Goal: Task Accomplishment & Management: Use online tool/utility

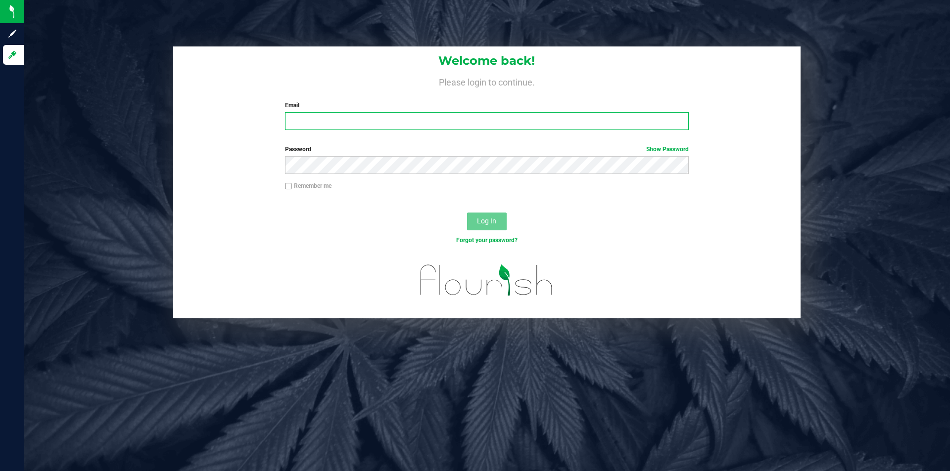
click at [313, 120] on input "Email" at bounding box center [486, 121] width 403 height 18
type input "[PERSON_NAME][EMAIL_ADDRESS][PERSON_NAME][DOMAIN_NAME]"
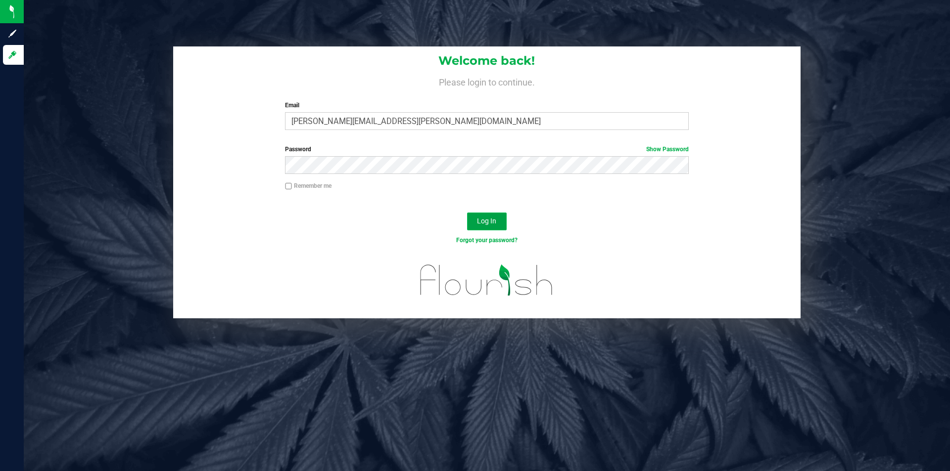
click at [490, 217] on span "Log In" at bounding box center [486, 221] width 19 height 8
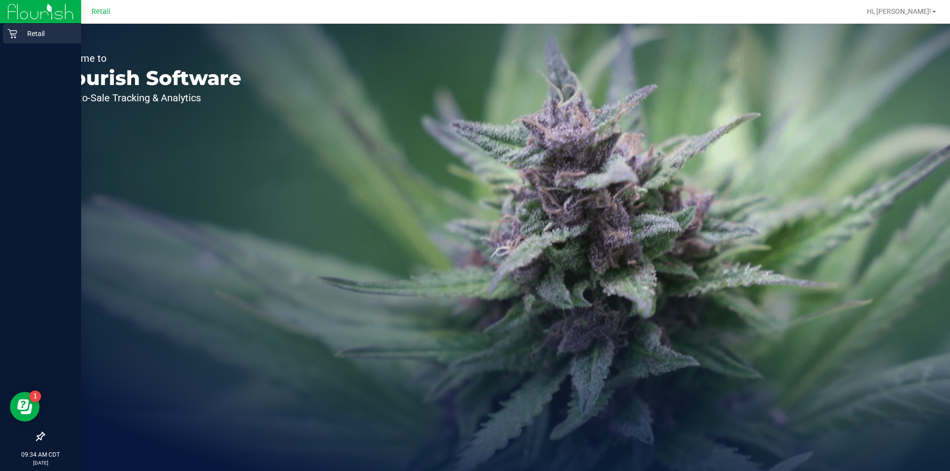
click at [16, 45] on link "Retail" at bounding box center [40, 34] width 81 height 21
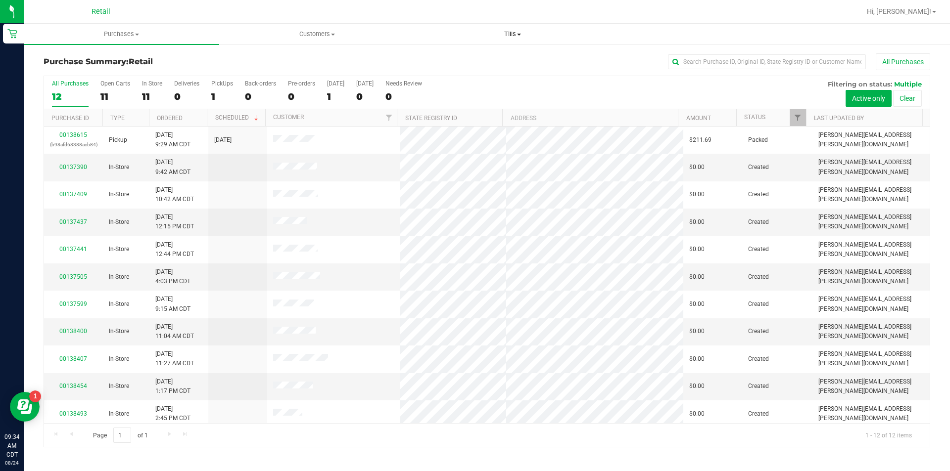
click at [521, 37] on span "Tills" at bounding box center [512, 34] width 194 height 9
click at [454, 62] on span "Manage tills" at bounding box center [447, 59] width 67 height 8
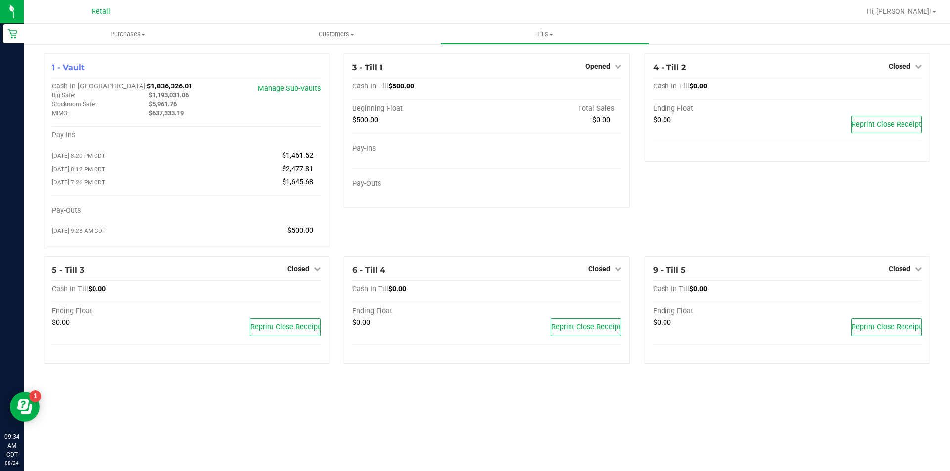
click at [317, 273] on icon at bounding box center [317, 269] width 7 height 7
click at [299, 293] on link "Open Till" at bounding box center [298, 289] width 26 height 8
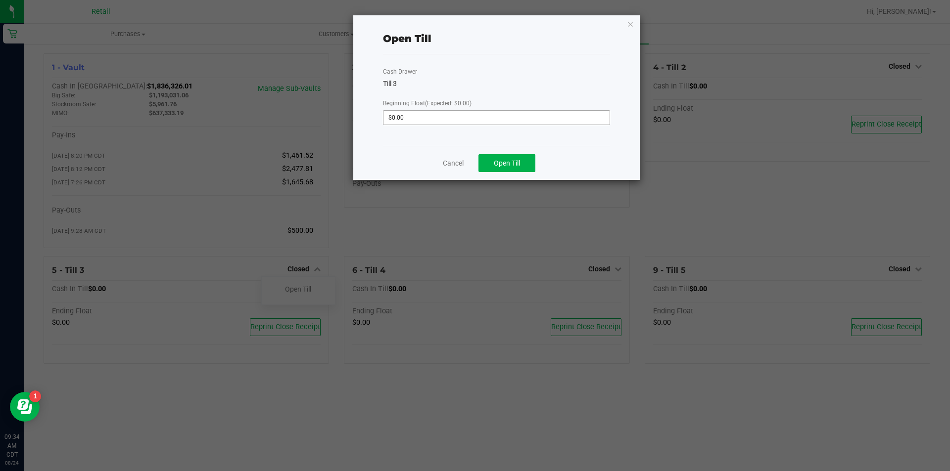
click at [415, 119] on input "$0.00" at bounding box center [496, 118] width 226 height 14
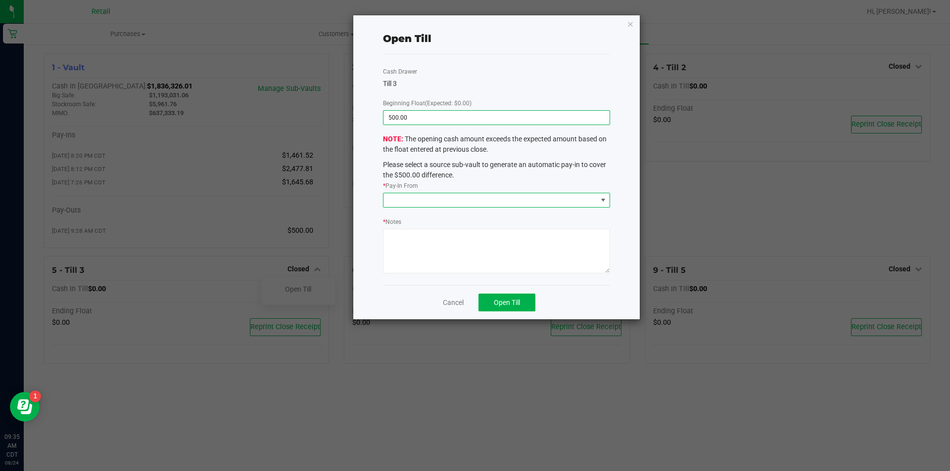
click at [604, 202] on span at bounding box center [603, 200] width 8 height 8
type input "$500.00"
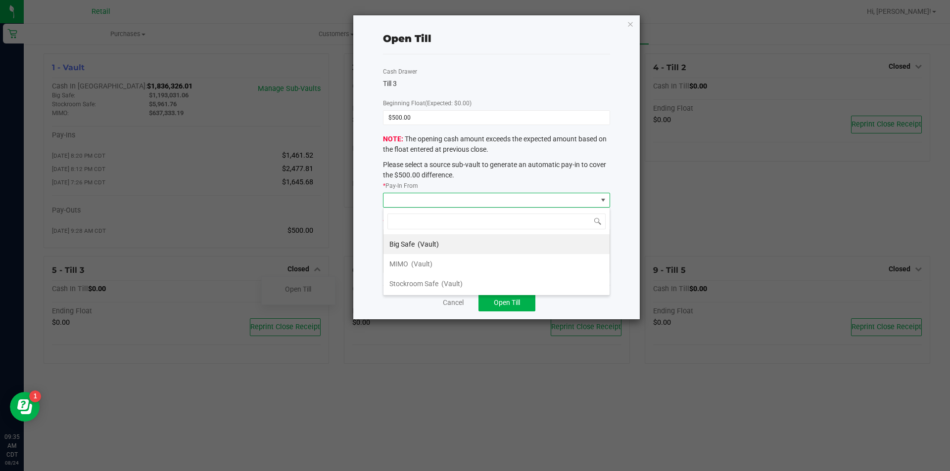
scroll to position [15, 227]
click at [401, 264] on span "MIMO" at bounding box center [398, 264] width 19 height 8
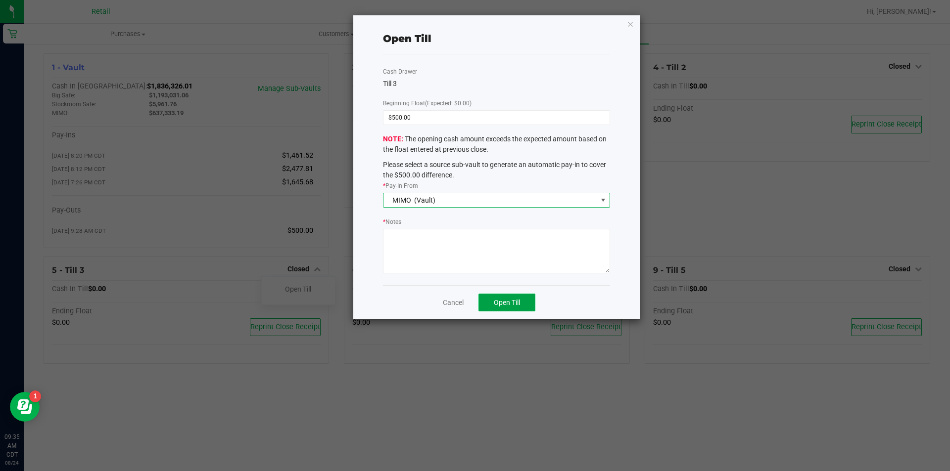
click at [504, 303] on span "Open Till" at bounding box center [507, 303] width 26 height 8
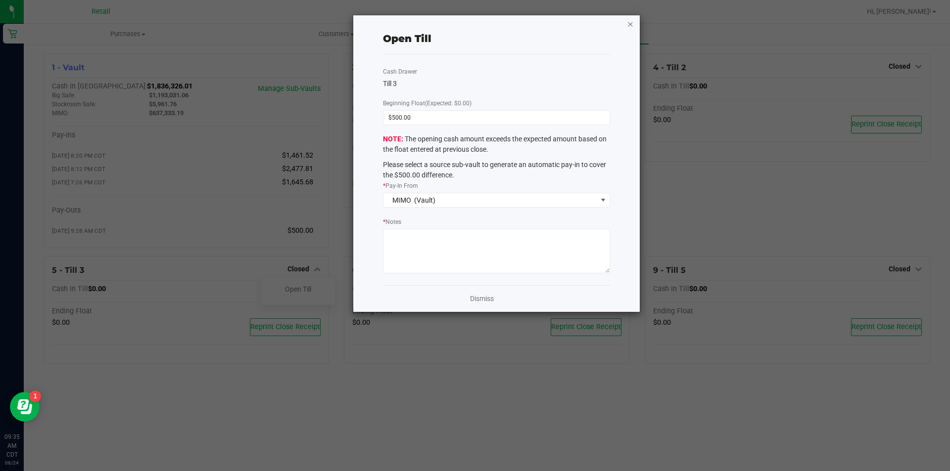
click at [629, 29] on icon "button" at bounding box center [630, 24] width 7 height 12
